Goal: Check status: Check status

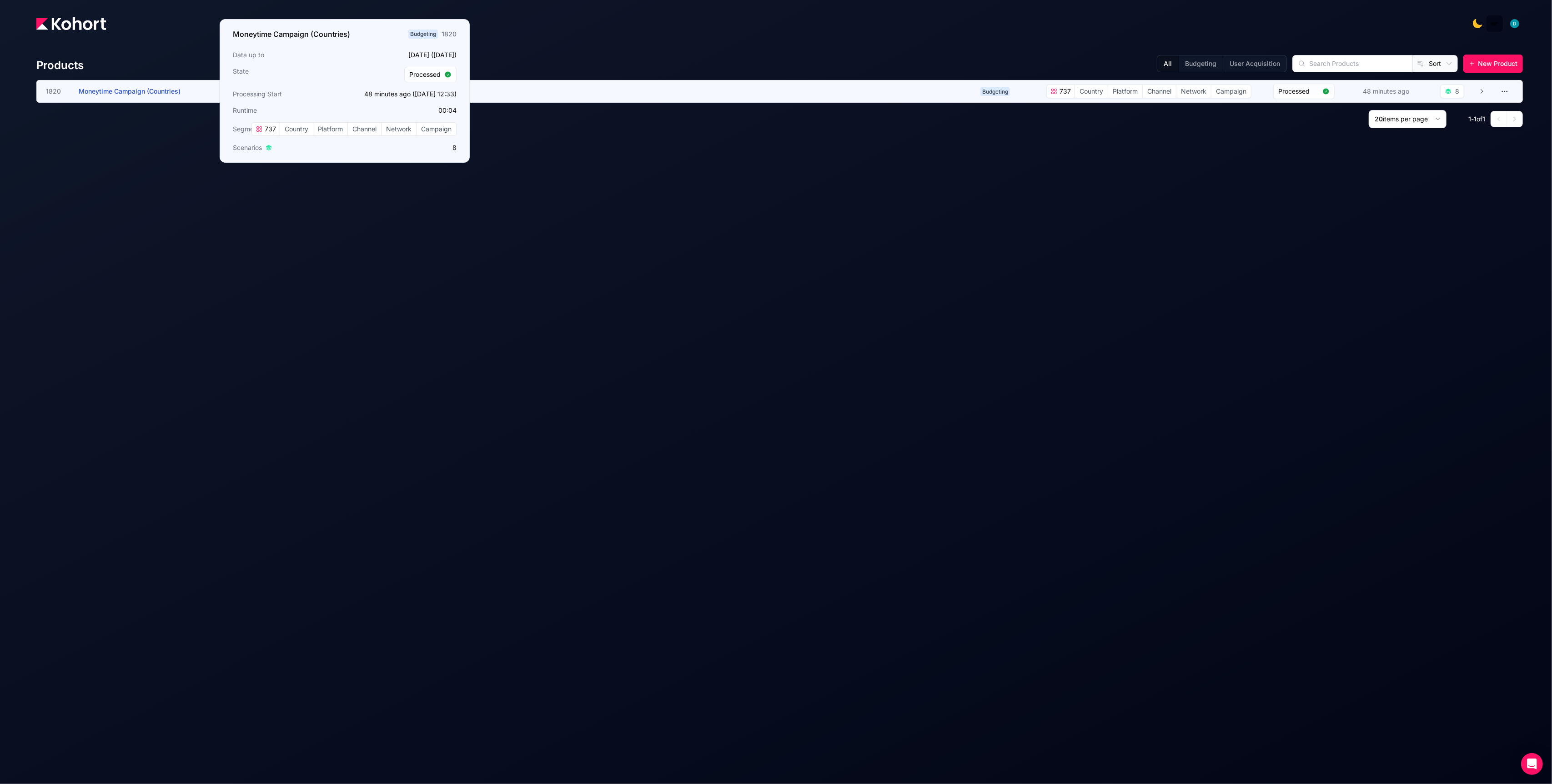
click at [185, 85] on h3 "Moneytime Campaign (Countries)" at bounding box center [147, 92] width 136 height 22
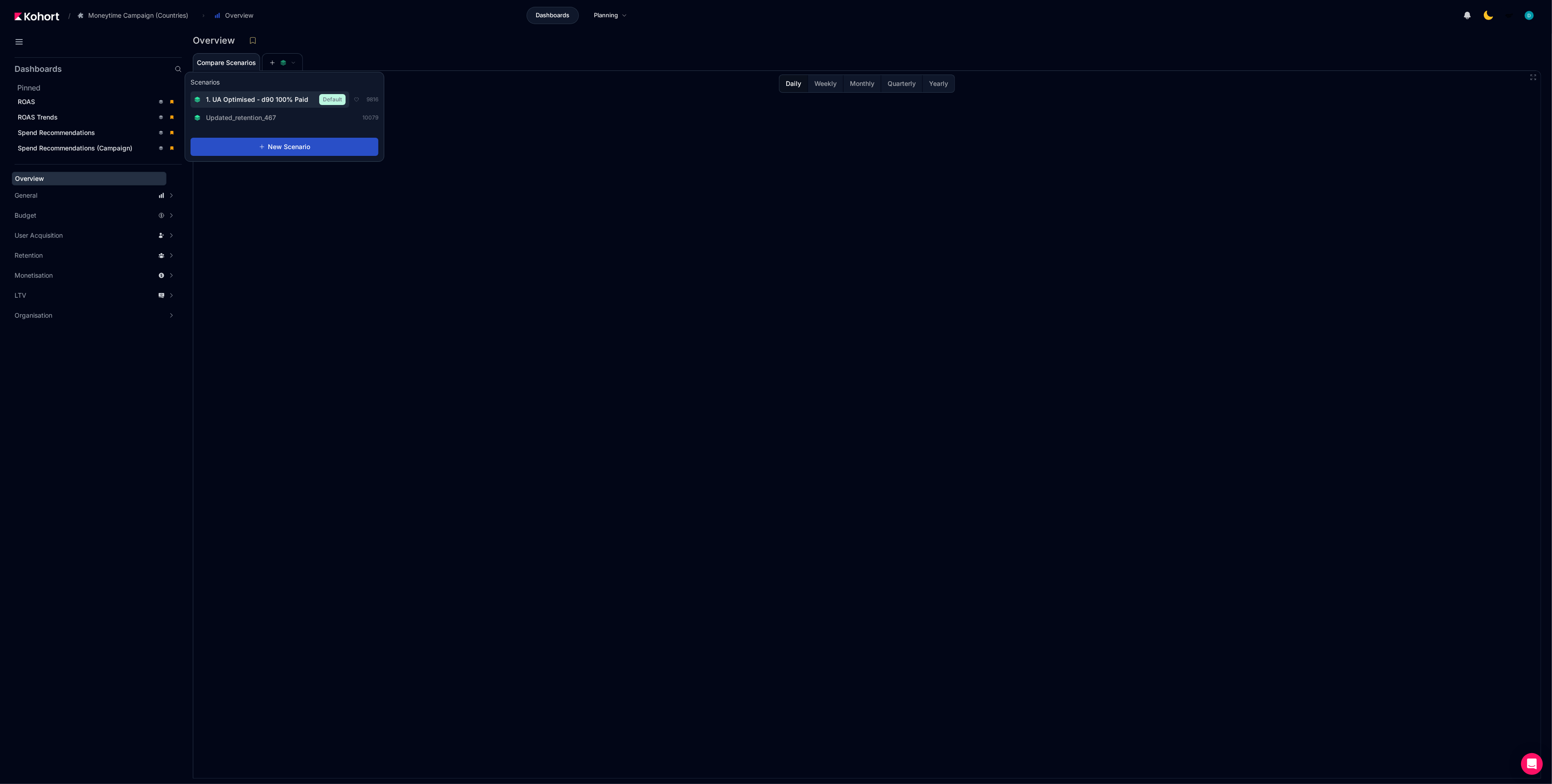
click at [283, 98] on span "1. UA Optimised - d90 100% Paid" at bounding box center [257, 99] width 102 height 9
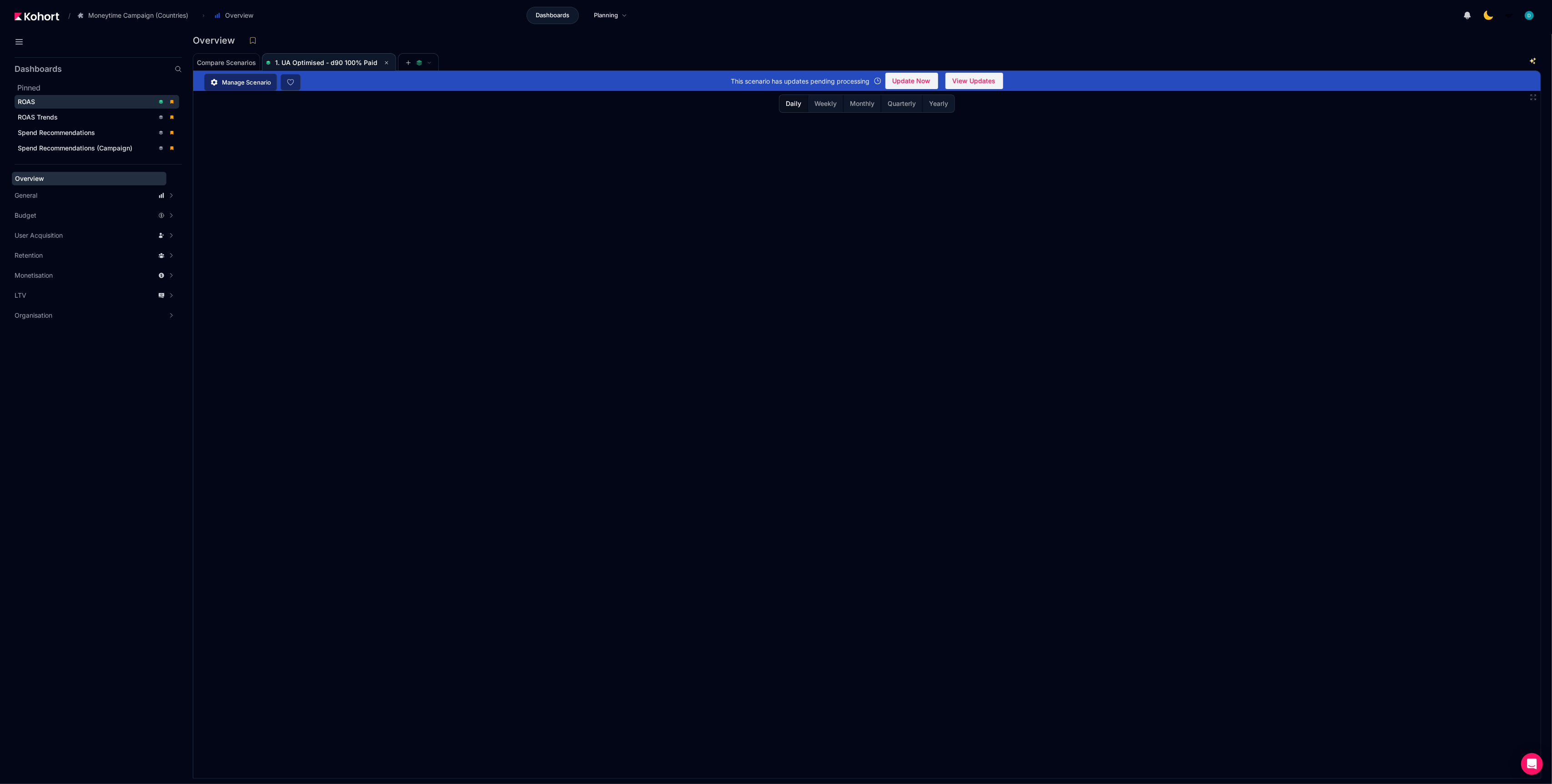
drag, startPoint x: 47, startPoint y: 99, endPoint x: 116, endPoint y: 99, distance: 69.0
click at [48, 99] on div "ROAS" at bounding box center [86, 102] width 136 height 9
click at [508, 45] on div "ROAS" at bounding box center [863, 40] width 1341 height 14
